Goal: Transaction & Acquisition: Subscribe to service/newsletter

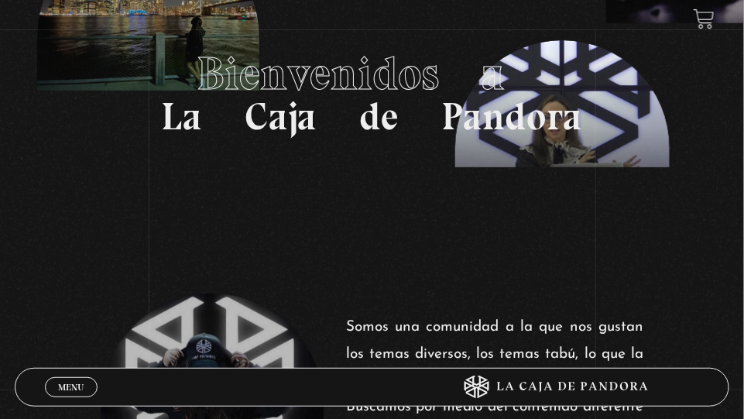
scroll to position [131, 0]
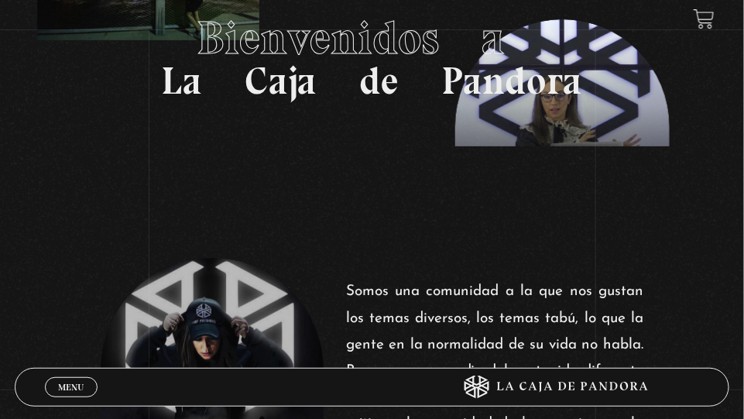
click at [58, 380] on link "Menu Cerrar" at bounding box center [71, 387] width 53 height 20
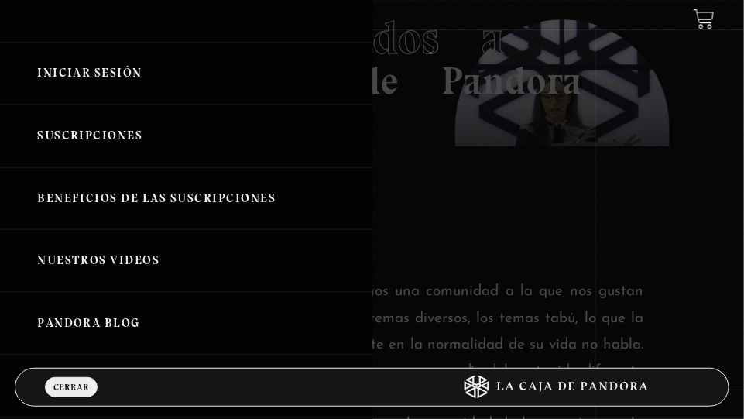
scroll to position [149, 0]
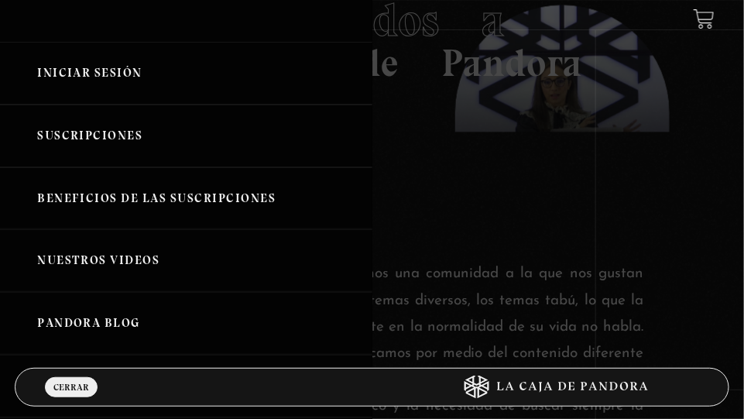
click at [58, 71] on link "Iniciar Sesión" at bounding box center [186, 73] width 372 height 63
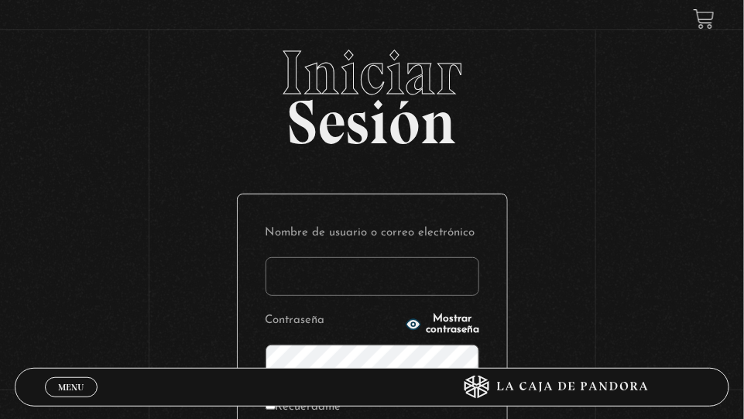
click at [58, 71] on span "Iniciar" at bounding box center [372, 73] width 714 height 62
click at [285, 272] on input "Nombre de usuario o correo electrónico" at bounding box center [372, 276] width 214 height 39
type input "malev23@gmail.com"
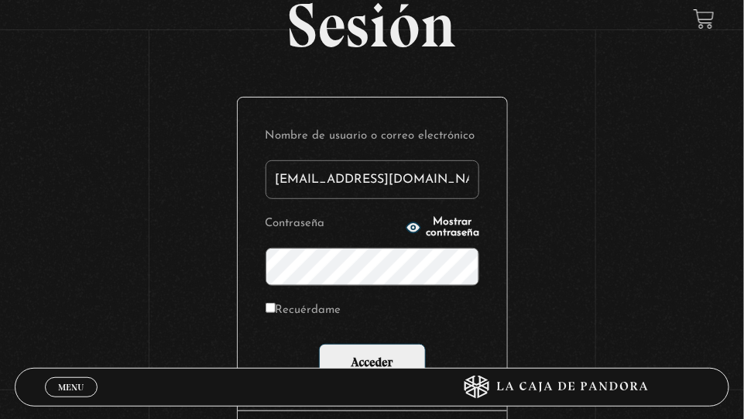
scroll to position [200, 0]
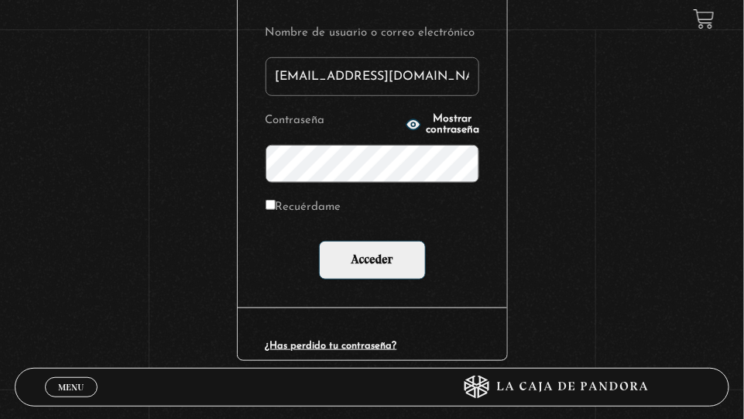
click at [319, 241] on input "Acceder" at bounding box center [372, 260] width 107 height 39
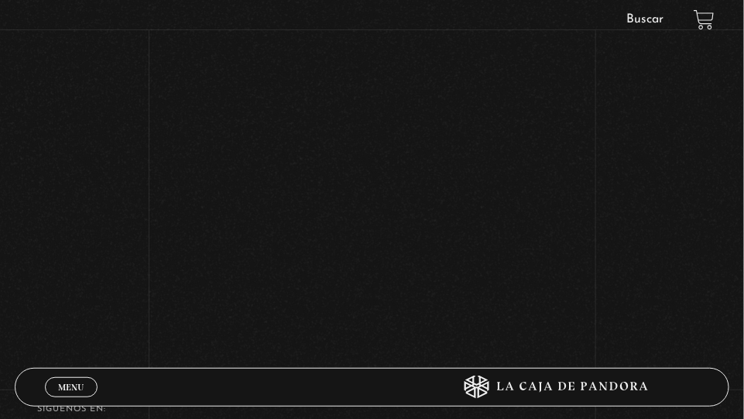
scroll to position [269, 0]
click at [285, 418] on div "SÍguenos en:" at bounding box center [372, 423] width 744 height 43
click at [559, 259] on div "Volver [DATE] Proverbios XXV" at bounding box center [372, 40] width 744 height 536
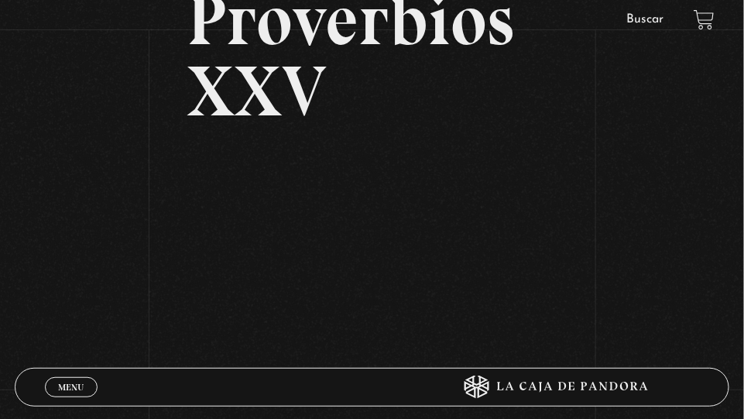
scroll to position [255, 0]
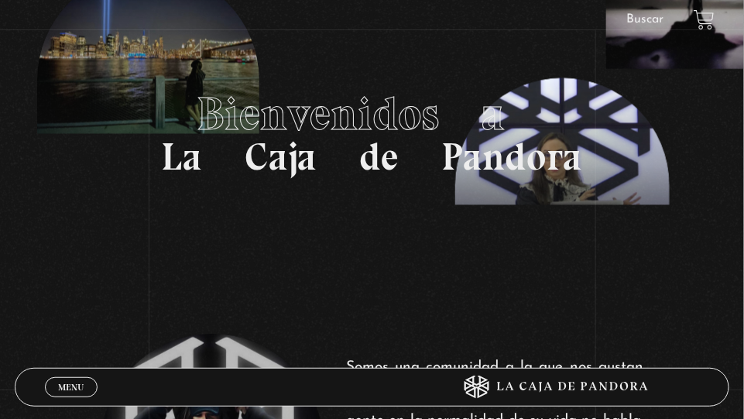
scroll to position [63, 0]
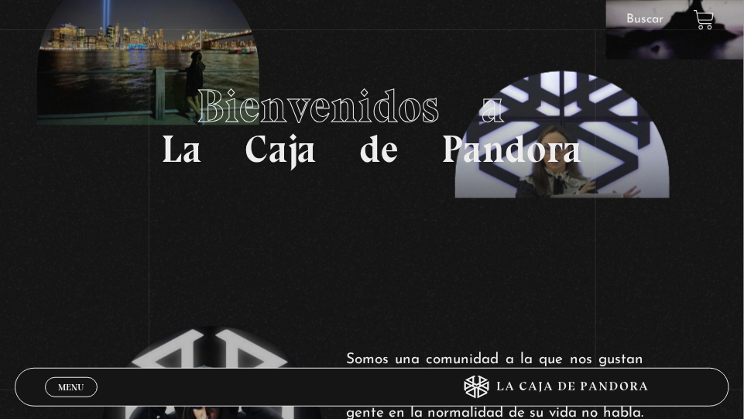
click at [78, 382] on span "Menu" at bounding box center [71, 386] width 26 height 9
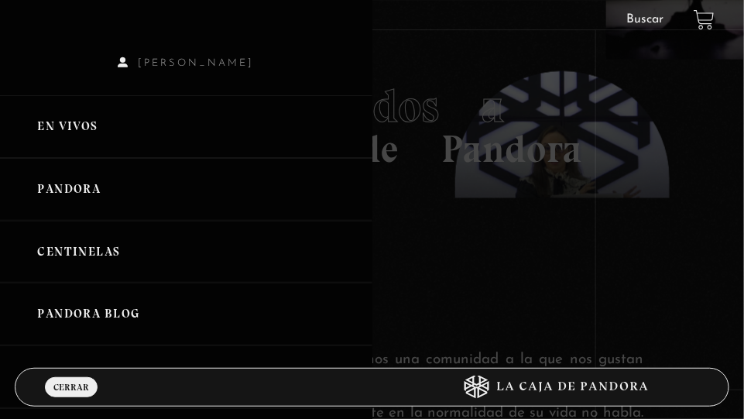
click at [584, 156] on div at bounding box center [372, 209] width 744 height 419
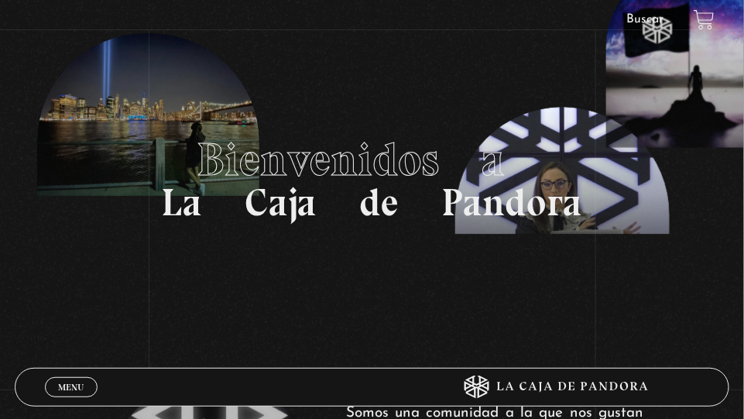
scroll to position [0, 0]
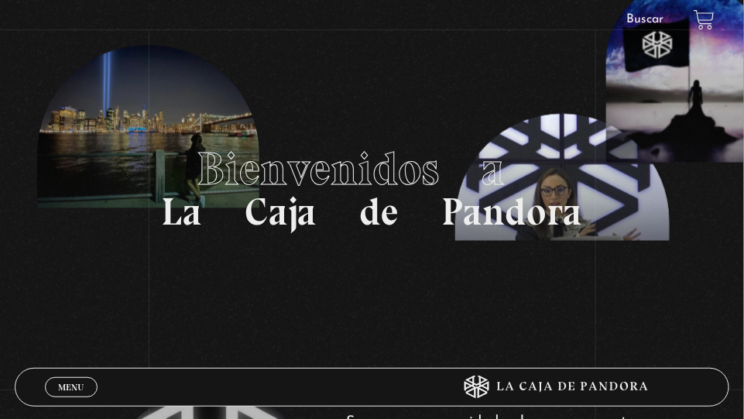
click at [637, 10] on li "Buscar" at bounding box center [645, 20] width 65 height 22
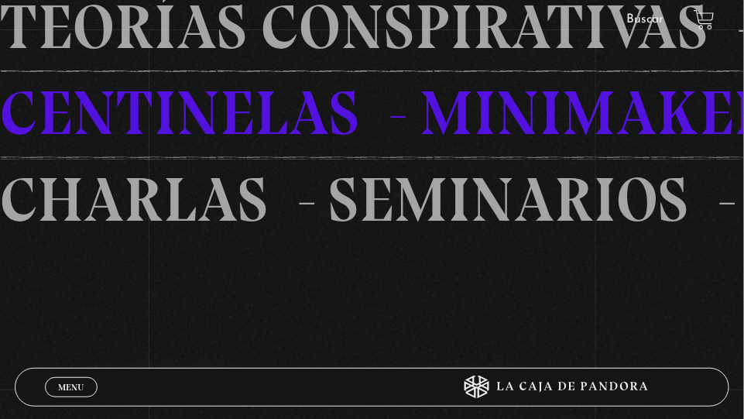
scroll to position [647, 0]
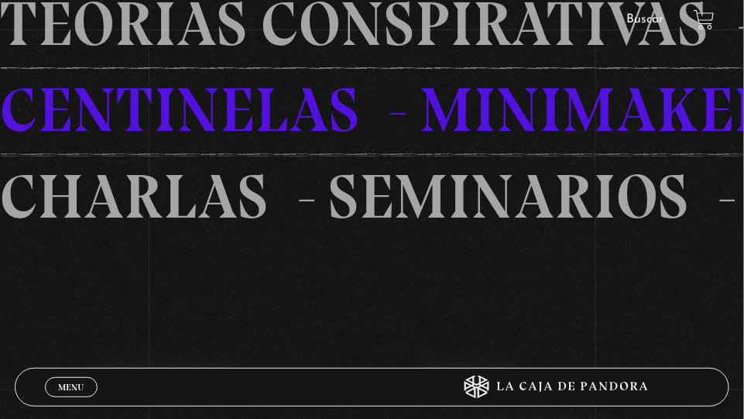
click at [619, 379] on icon at bounding box center [550, 386] width 297 height 23
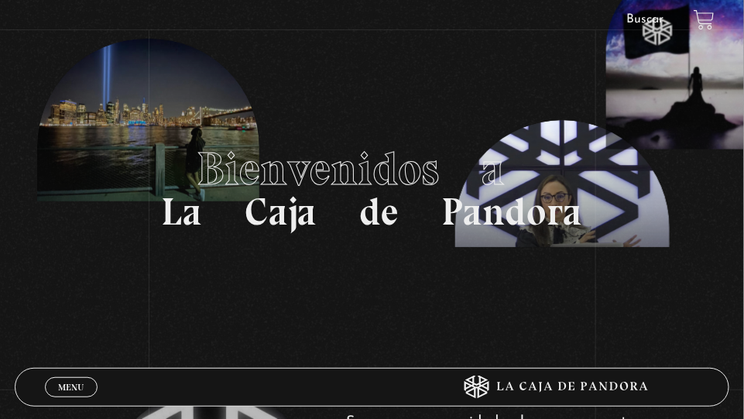
scroll to position [22, 0]
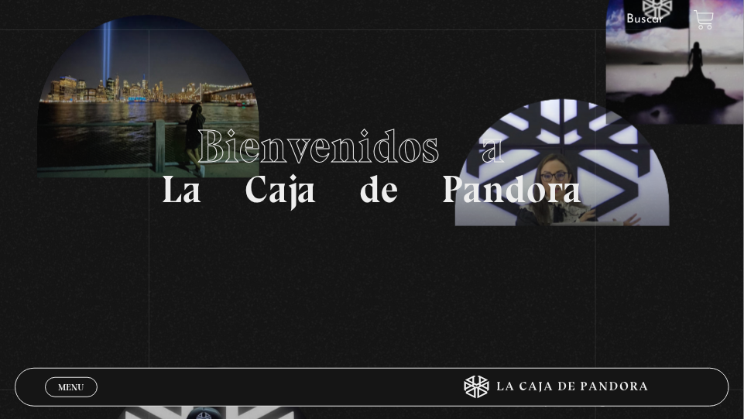
click at [74, 389] on span "Menu" at bounding box center [71, 386] width 26 height 9
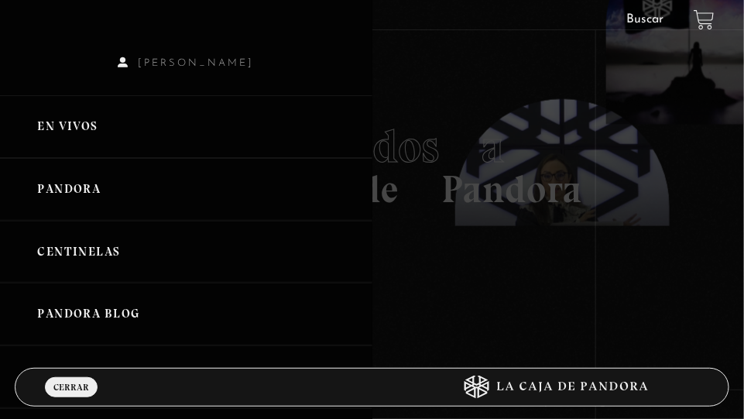
click at [432, 251] on div at bounding box center [372, 209] width 744 height 419
